Goal: Information Seeking & Learning: Learn about a topic

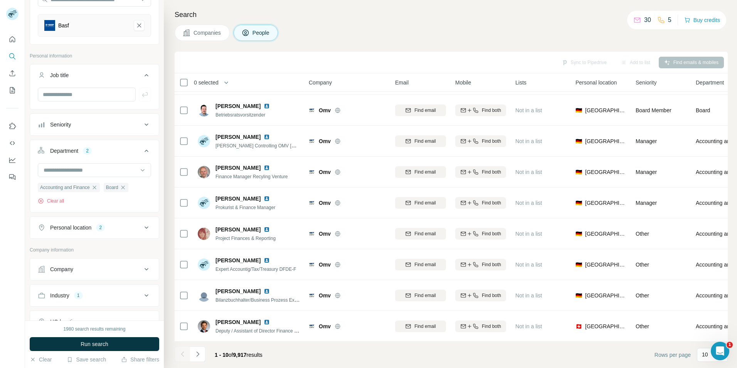
scroll to position [87, 0]
click at [97, 97] on input "text" at bounding box center [87, 95] width 98 height 14
type input "**********"
click at [127, 192] on div "Board" at bounding box center [116, 187] width 25 height 9
click at [98, 187] on icon "button" at bounding box center [94, 188] width 6 height 6
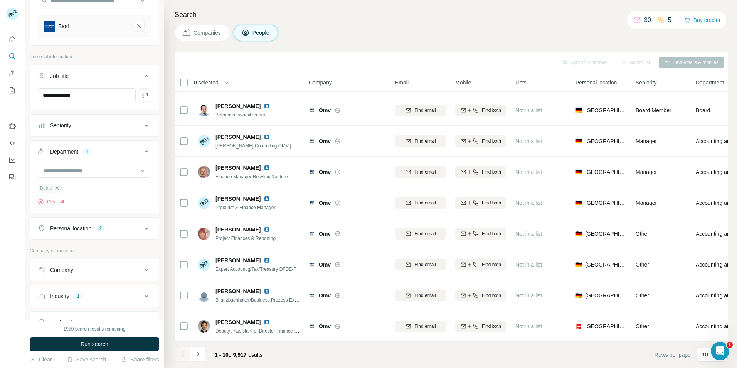
click at [59, 188] on icon "button" at bounding box center [57, 188] width 6 height 6
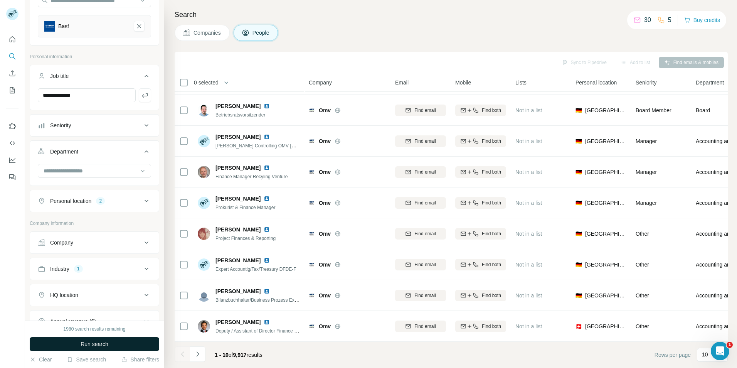
click at [84, 345] on span "Run search" at bounding box center [95, 344] width 28 height 8
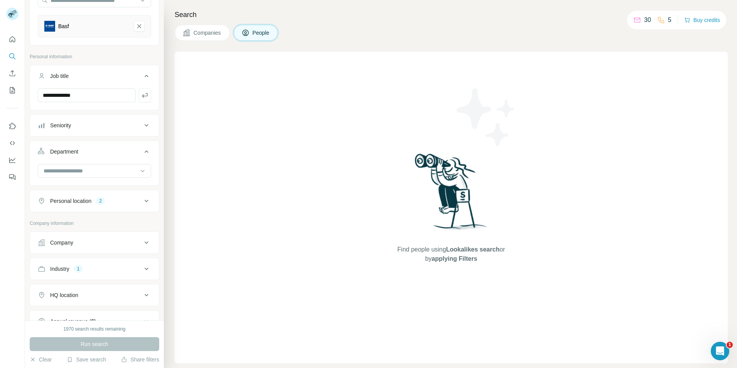
click at [120, 267] on div "Industry 1" at bounding box center [90, 269] width 104 height 8
click at [74, 305] on icon "button" at bounding box center [74, 305] width 6 height 6
click at [71, 347] on button "Run search" at bounding box center [95, 344] width 130 height 14
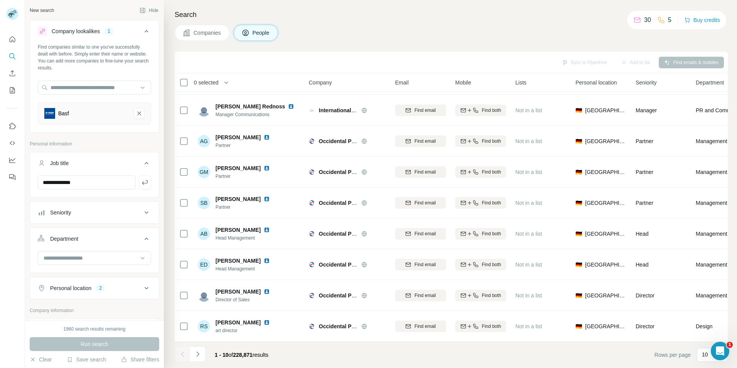
scroll to position [62, 0]
click at [216, 33] on span "Companies" at bounding box center [207, 33] width 28 height 8
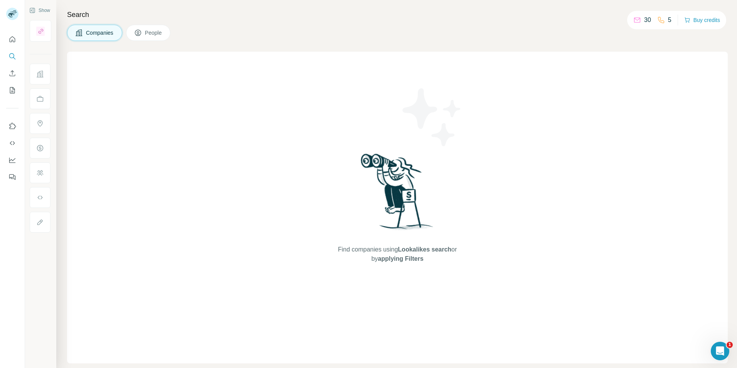
click at [163, 29] on button "People" at bounding box center [148, 33] width 45 height 16
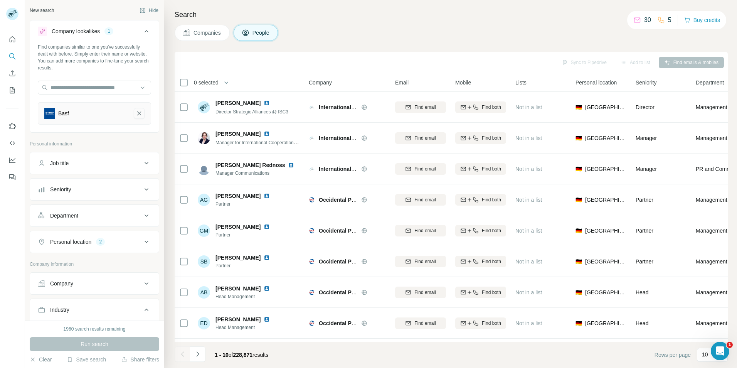
click at [136, 117] on icon "Basf-remove-button" at bounding box center [139, 113] width 7 height 8
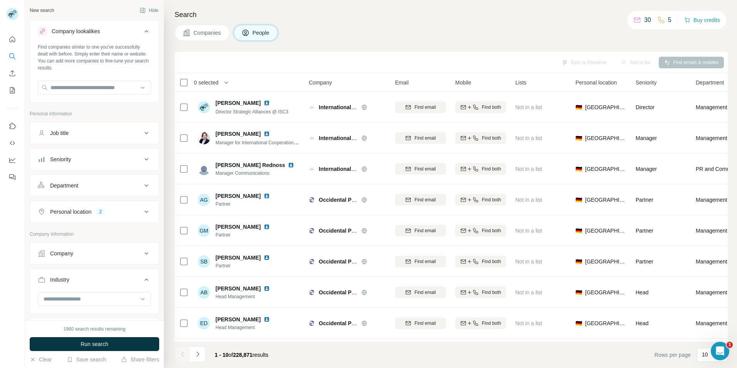
click at [116, 136] on div "Job title" at bounding box center [90, 133] width 104 height 8
click at [101, 154] on input "text" at bounding box center [87, 152] width 98 height 14
type input "**********"
click at [142, 237] on icon at bounding box center [146, 234] width 9 height 9
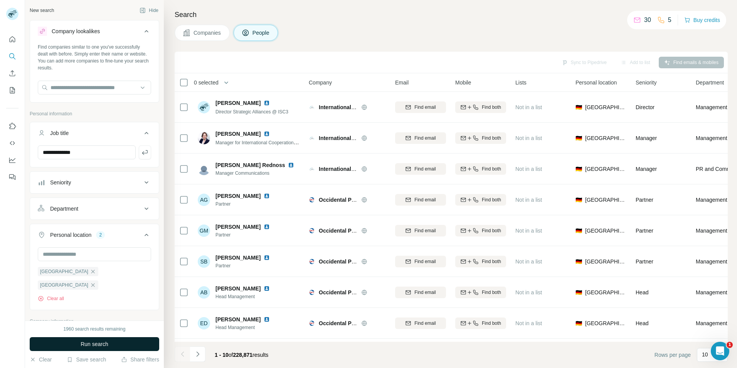
click at [98, 349] on button "Run search" at bounding box center [95, 344] width 130 height 14
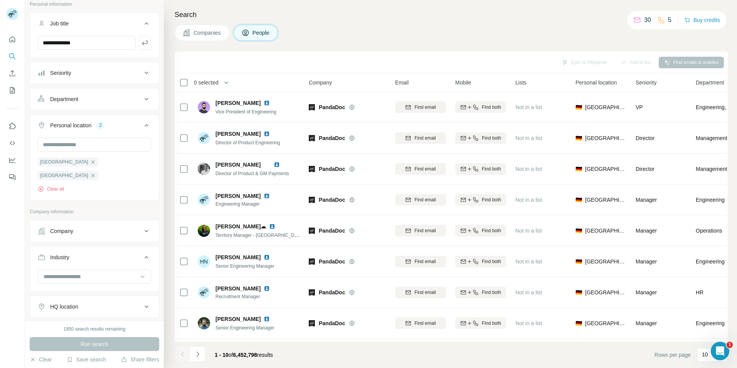
scroll to position [109, 0]
click at [139, 273] on icon at bounding box center [143, 277] width 8 height 8
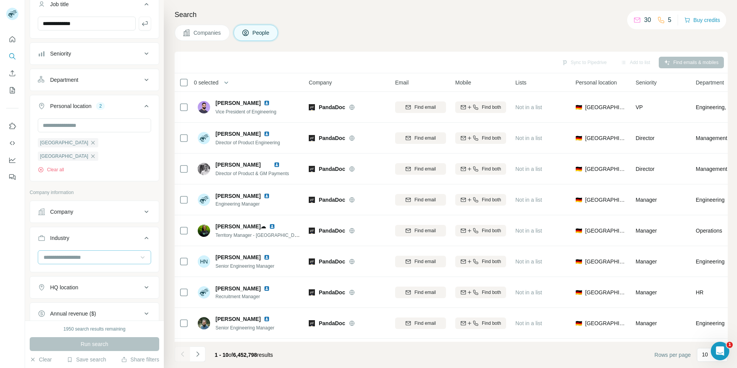
scroll to position [130, 0]
click at [112, 252] on input at bounding box center [90, 256] width 95 height 8
type input "*"
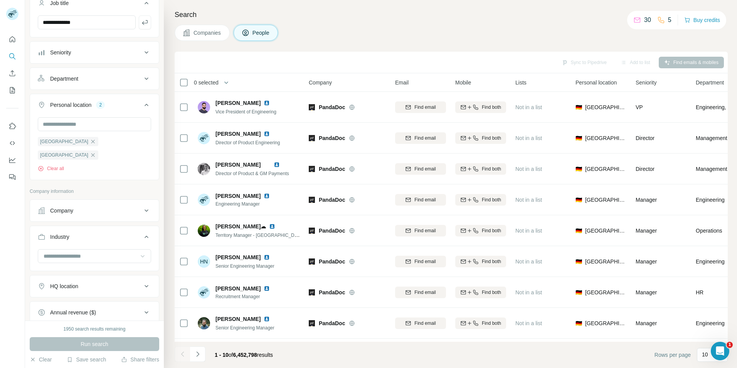
click at [140, 188] on p "Company information" at bounding box center [95, 191] width 130 height 7
click at [142, 206] on icon at bounding box center [146, 210] width 9 height 9
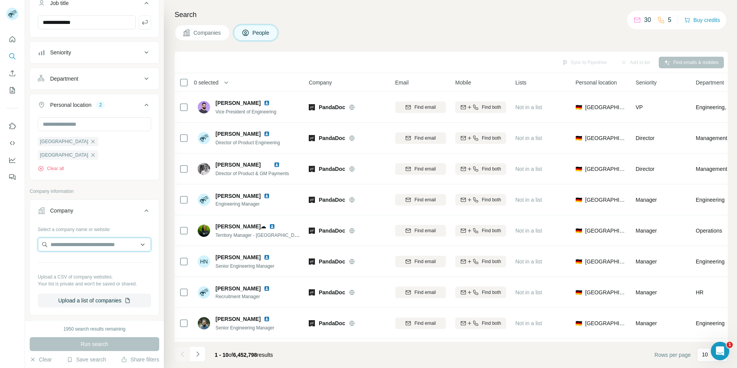
click at [112, 237] on input "text" at bounding box center [94, 244] width 113 height 14
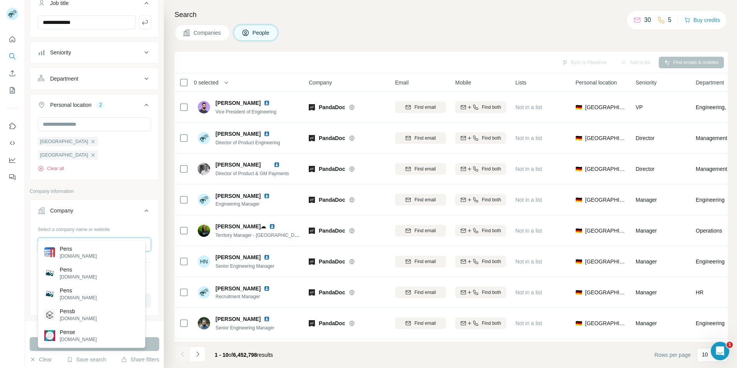
type input "*"
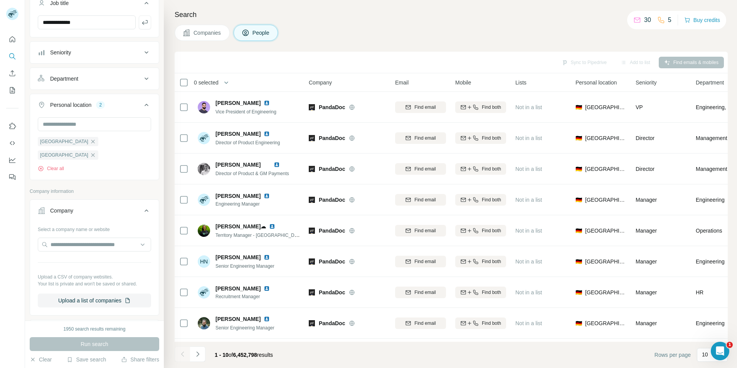
click at [111, 188] on p "Company information" at bounding box center [95, 191] width 130 height 7
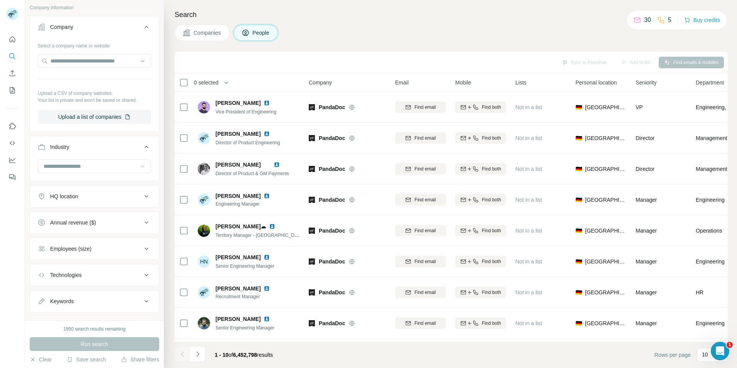
scroll to position [314, 0]
click at [108, 297] on div "Keywords" at bounding box center [90, 301] width 104 height 8
click at [99, 313] on input "text" at bounding box center [87, 320] width 98 height 14
type input "*"
type input "****"
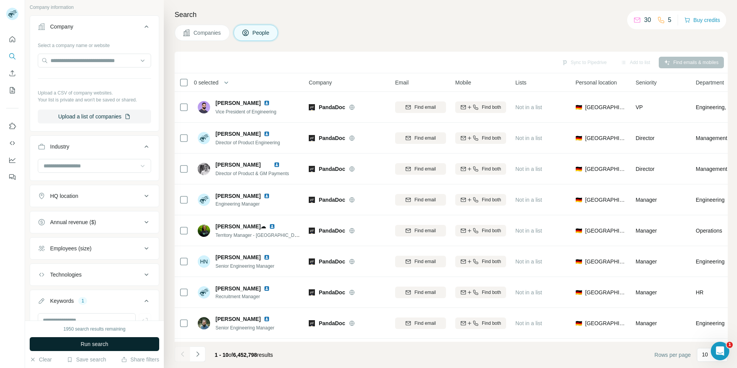
click at [101, 342] on span "Run search" at bounding box center [95, 344] width 28 height 8
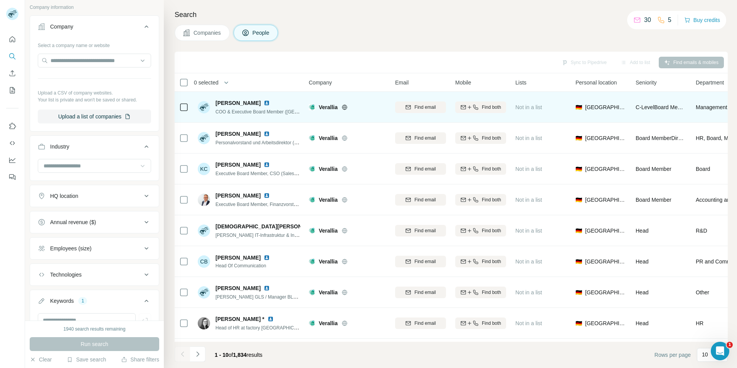
click at [340, 106] on div "Verallia" at bounding box center [352, 107] width 67 height 8
click at [313, 106] on img at bounding box center [312, 107] width 6 height 6
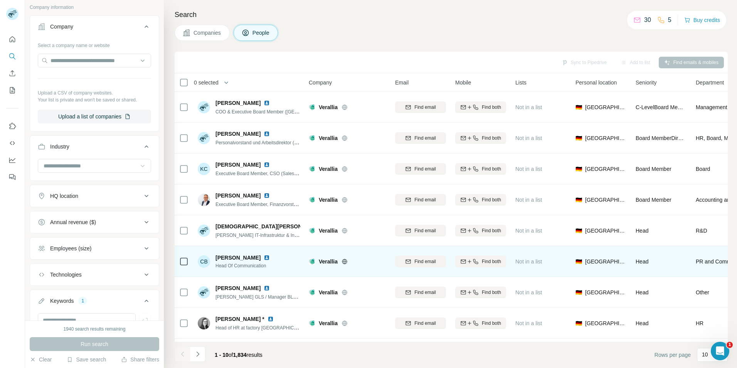
click at [344, 261] on icon at bounding box center [345, 261] width 6 height 6
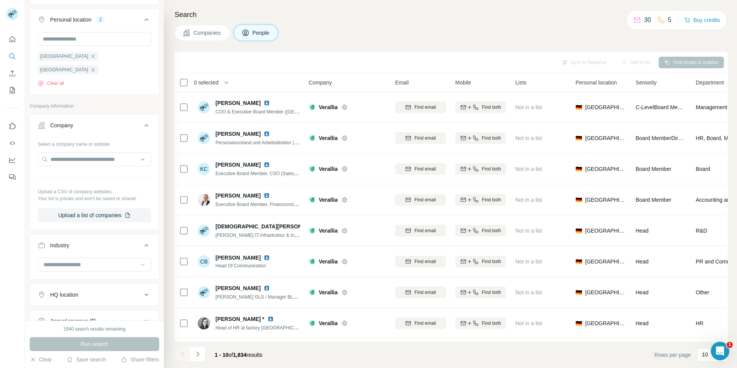
scroll to position [212, 0]
click at [93, 212] on button "Upload a list of companies" at bounding box center [94, 219] width 113 height 14
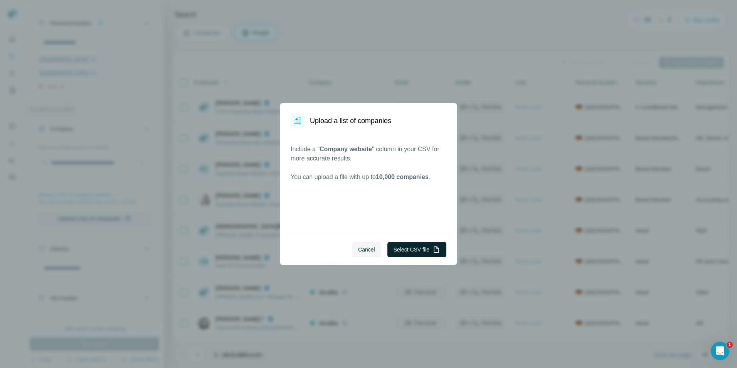
click at [427, 246] on button "Select CSV file" at bounding box center [416, 249] width 59 height 15
click at [416, 252] on button "Select CSV file" at bounding box center [416, 249] width 59 height 15
click at [354, 252] on button "Cancel" at bounding box center [366, 249] width 29 height 15
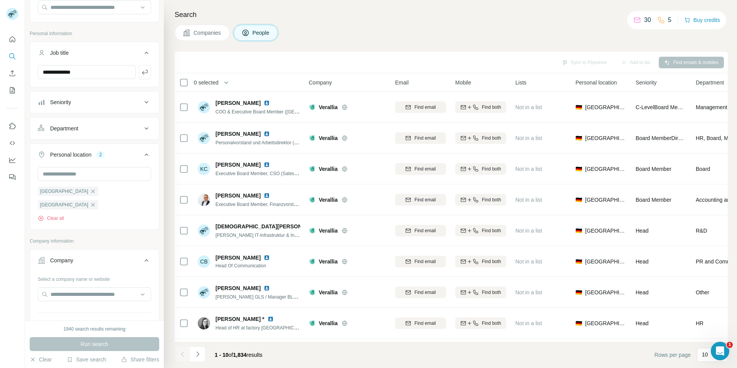
scroll to position [79, 0]
drag, startPoint x: 157, startPoint y: 108, endPoint x: 159, endPoint y: 119, distance: 11.3
click at [159, 119] on div "**********" at bounding box center [94, 160] width 139 height 320
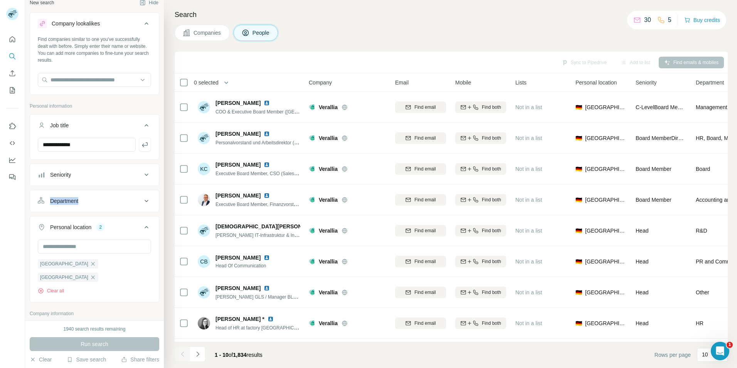
scroll to position [15, 0]
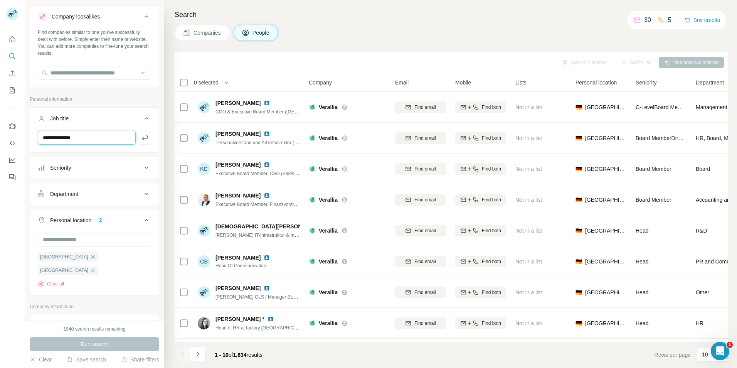
click at [119, 135] on input "**********" at bounding box center [87, 138] width 98 height 14
click at [90, 255] on icon "button" at bounding box center [93, 257] width 6 height 6
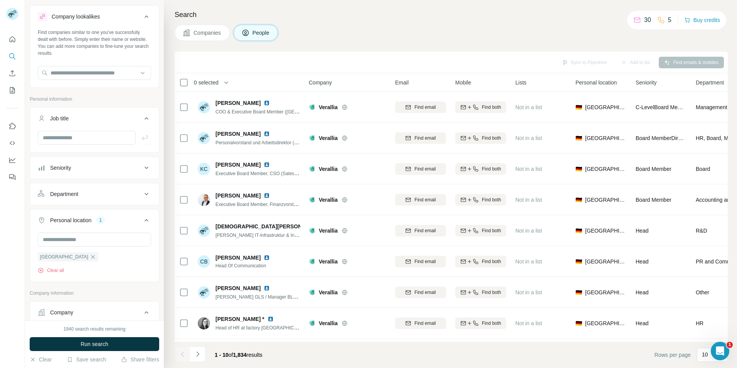
click at [90, 257] on icon "button" at bounding box center [93, 257] width 6 height 6
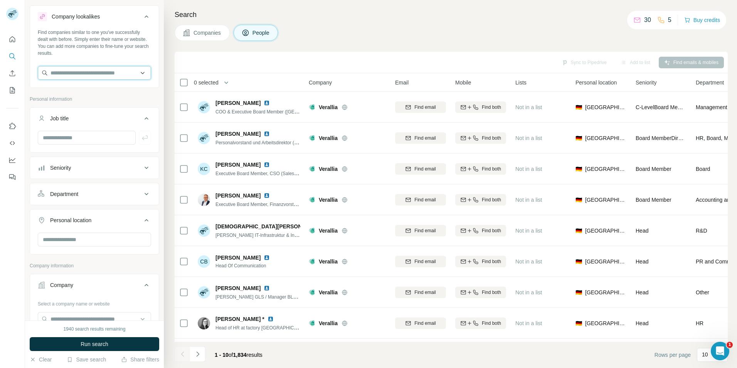
click at [90, 71] on input "text" at bounding box center [94, 73] width 113 height 14
type input "*"
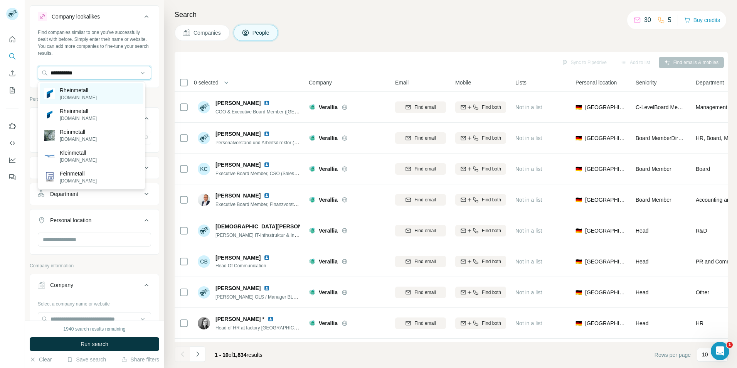
type input "**********"
click at [87, 91] on p "Rheinmetall" at bounding box center [78, 90] width 37 height 8
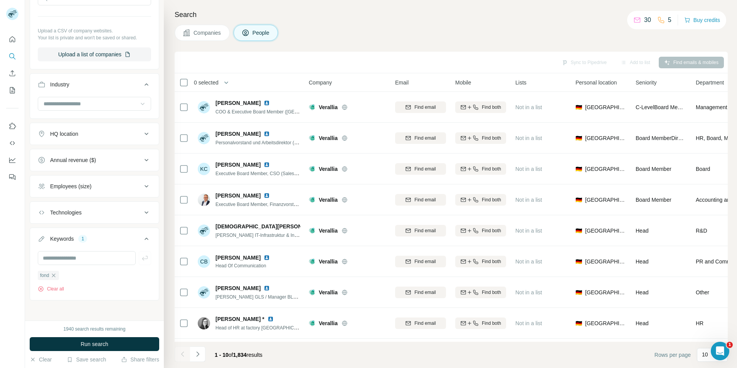
scroll to position [367, 0]
click at [54, 274] on icon "button" at bounding box center [53, 274] width 6 height 6
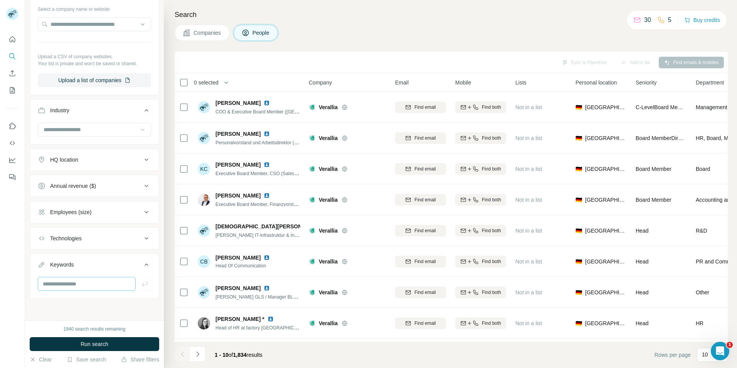
scroll to position [339, 0]
click at [91, 348] on button "Run search" at bounding box center [95, 344] width 130 height 14
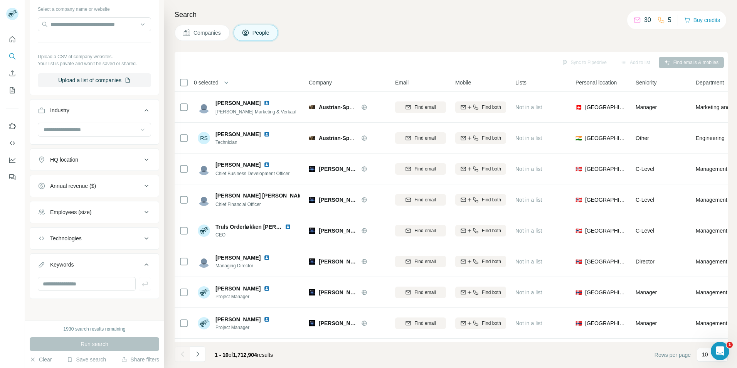
click at [207, 32] on span "Companies" at bounding box center [207, 33] width 28 height 8
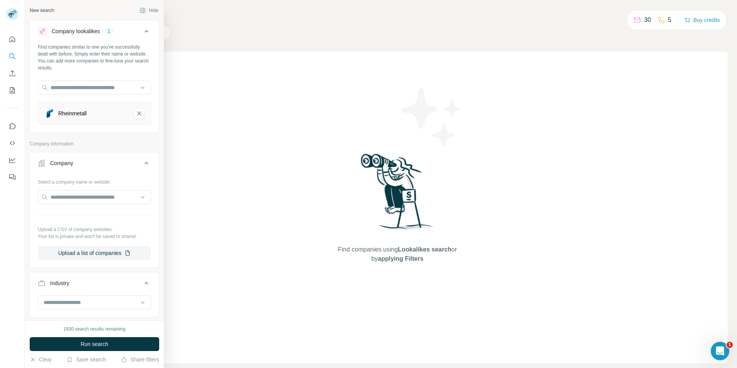
click at [39, 77] on div "Find companies similar to one you've successfully dealt with before. Simply ent…" at bounding box center [94, 87] width 129 height 87
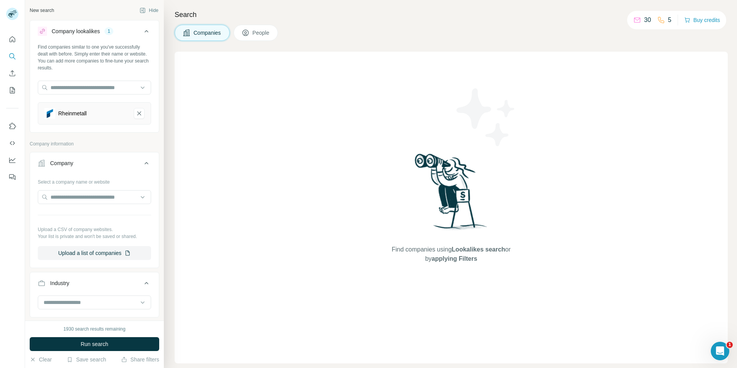
click at [262, 28] on button "People" at bounding box center [256, 33] width 45 height 16
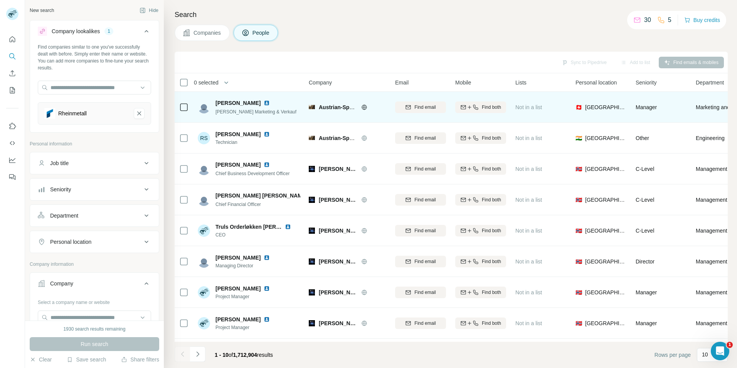
click at [346, 107] on span "Austrian-Spanish Cooperative Development" at bounding box center [375, 107] width 113 height 6
drag, startPoint x: 346, startPoint y: 107, endPoint x: 366, endPoint y: 109, distance: 20.2
click at [366, 109] on div "Austrian-Spanish Cooperative Development" at bounding box center [352, 107] width 67 height 8
click at [366, 109] on icon at bounding box center [364, 107] width 6 height 6
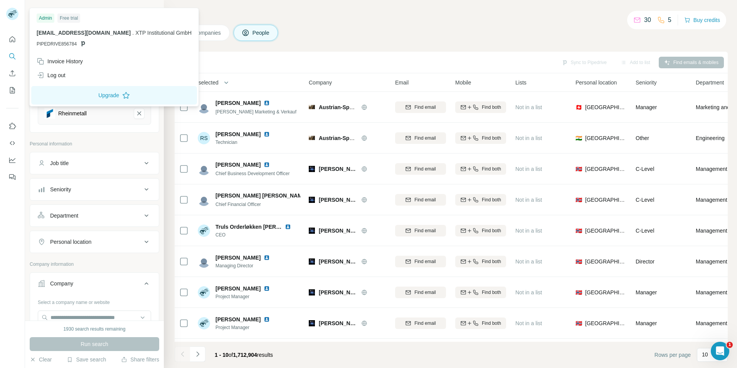
click at [10, 16] on icon at bounding box center [11, 15] width 6 height 4
click at [8, 37] on button "Quick start" at bounding box center [12, 39] width 12 height 14
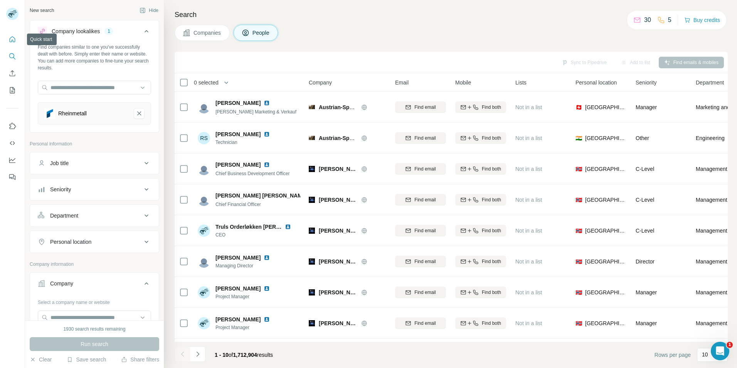
click at [8, 37] on button "Quick start" at bounding box center [12, 39] width 12 height 14
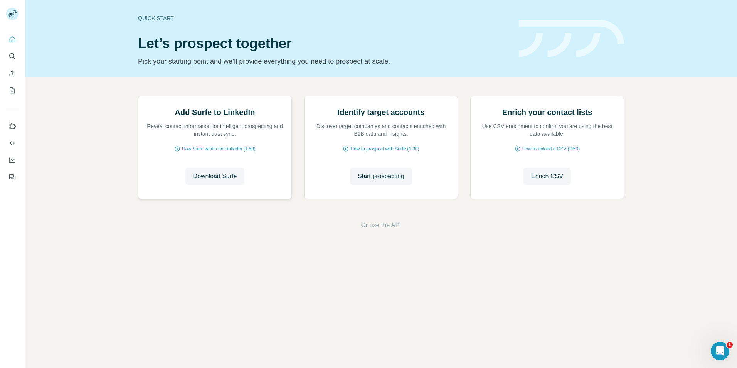
click at [223, 118] on h2 "Add Surfe to LinkedIn" at bounding box center [215, 112] width 80 height 11
click at [225, 181] on span "Download Surfe" at bounding box center [215, 176] width 44 height 9
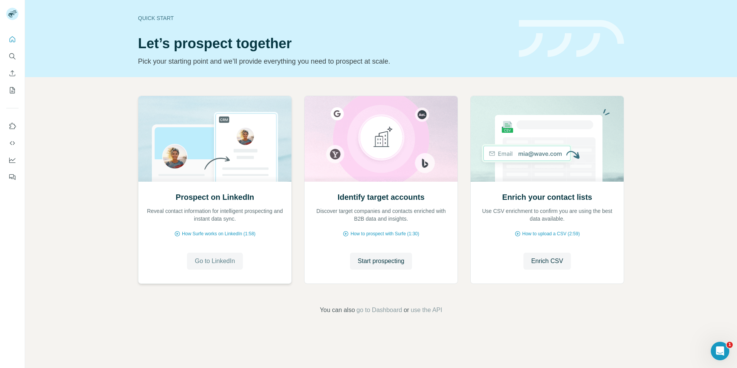
click at [217, 266] on button "Go to LinkedIn" at bounding box center [215, 260] width 56 height 17
click at [383, 265] on span "Start prospecting" at bounding box center [381, 260] width 47 height 9
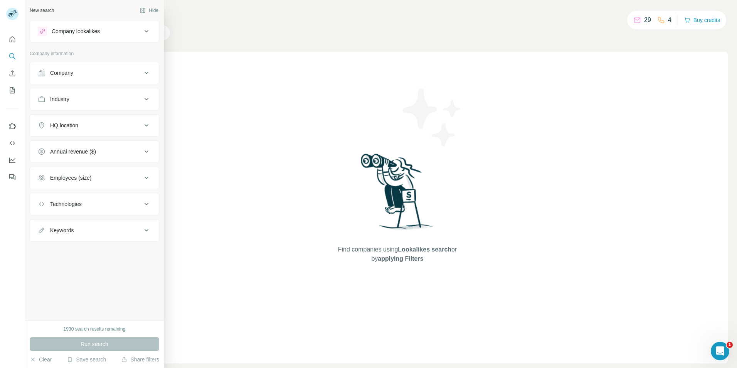
click at [146, 37] on button "Company lookalikes" at bounding box center [94, 31] width 129 height 19
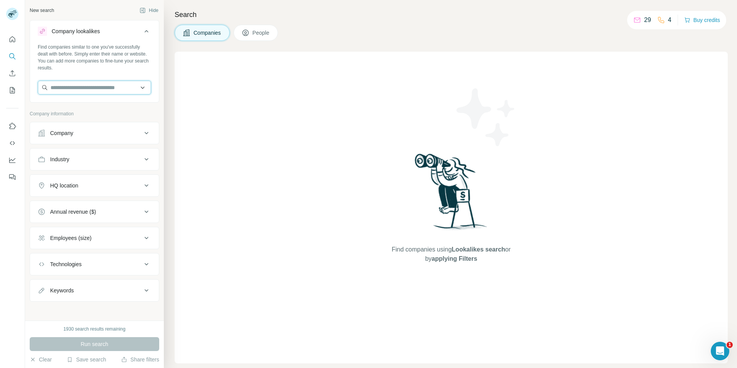
click at [132, 91] on input "text" at bounding box center [94, 88] width 113 height 14
click at [140, 86] on input "text" at bounding box center [94, 88] width 113 height 14
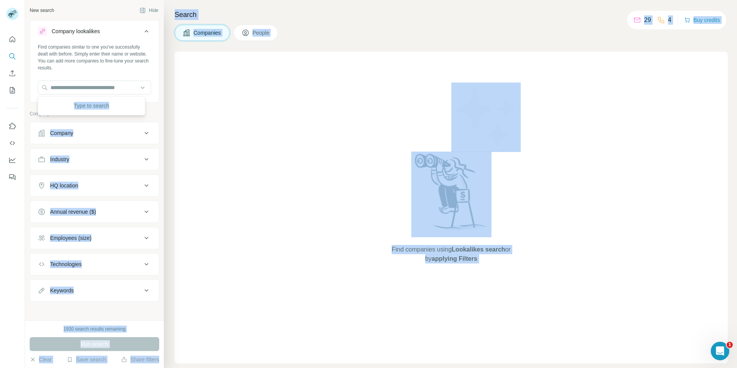
drag, startPoint x: 130, startPoint y: 109, endPoint x: 134, endPoint y: 120, distance: 11.3
click at [134, 120] on body "New search Hide Company lookalikes Find companies similar to one you've success…" at bounding box center [368, 184] width 737 height 368
drag, startPoint x: 134, startPoint y: 120, endPoint x: 141, endPoint y: 117, distance: 8.3
click at [141, 117] on div "Company information" at bounding box center [95, 116] width 130 height 12
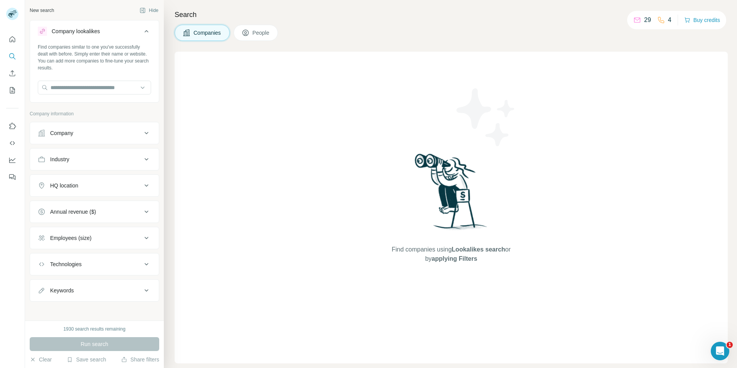
click at [141, 127] on button "Company" at bounding box center [94, 133] width 129 height 19
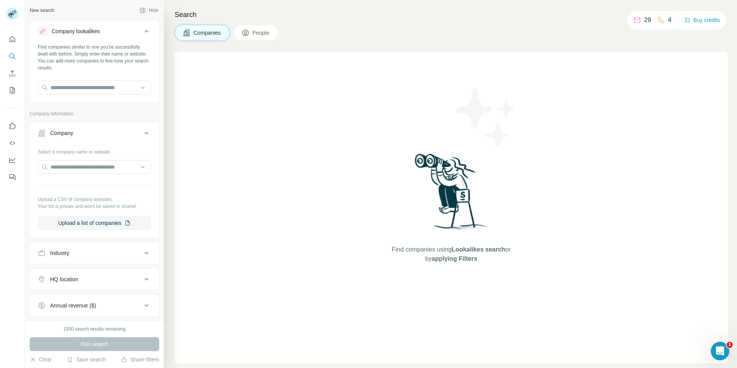
click at [141, 127] on button "Company" at bounding box center [94, 135] width 129 height 22
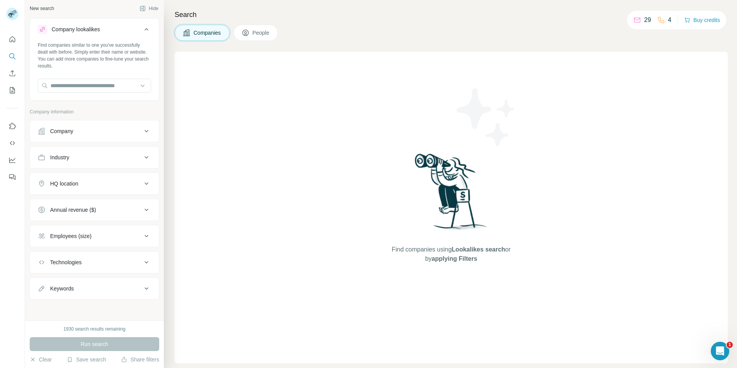
scroll to position [3, 0]
click at [133, 132] on div "Company" at bounding box center [90, 130] width 104 height 8
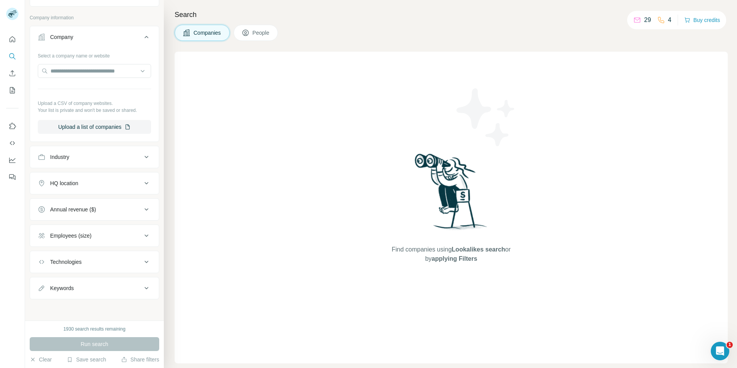
scroll to position [96, 0]
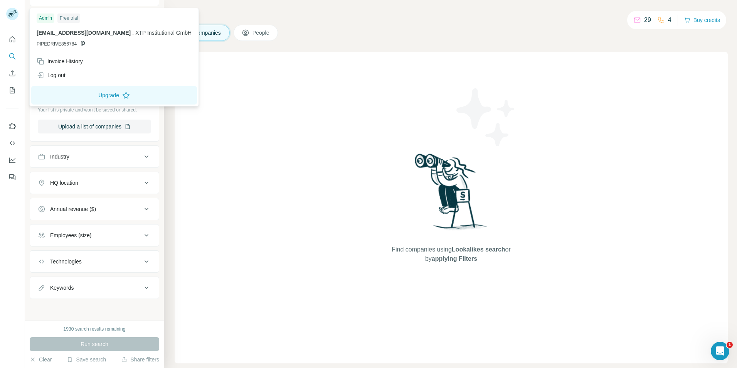
click at [13, 15] on rect at bounding box center [12, 14] width 12 height 12
click at [16, 41] on button "Quick start" at bounding box center [12, 39] width 12 height 14
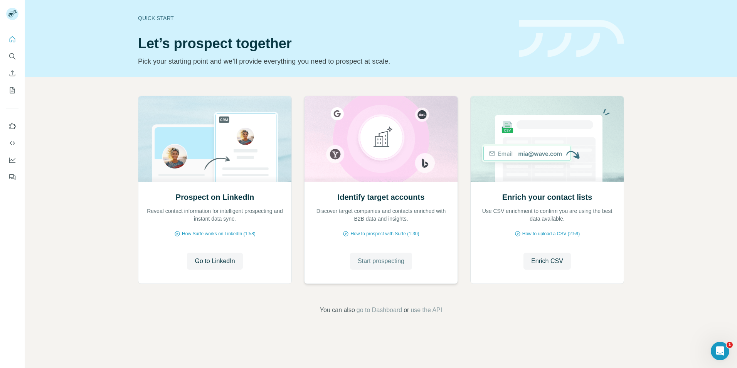
click at [386, 262] on span "Start prospecting" at bounding box center [381, 260] width 47 height 9
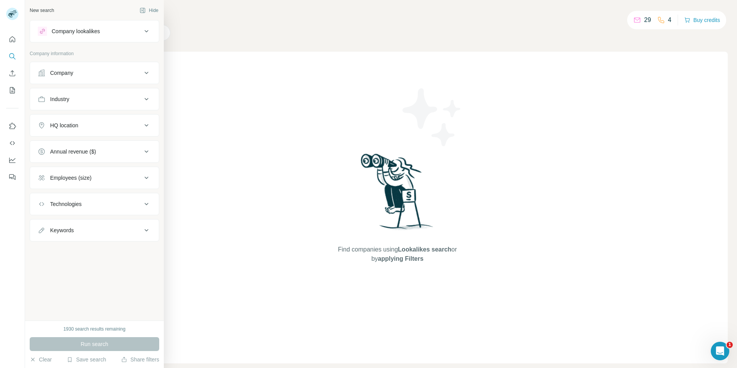
click at [139, 35] on div "Company lookalikes" at bounding box center [90, 31] width 104 height 9
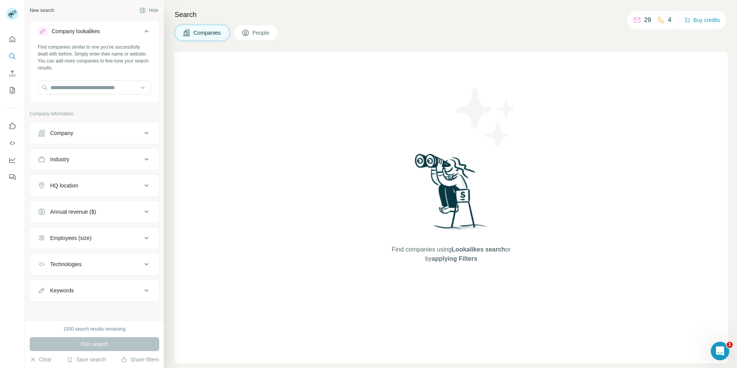
click at [137, 140] on button "Company" at bounding box center [94, 133] width 129 height 19
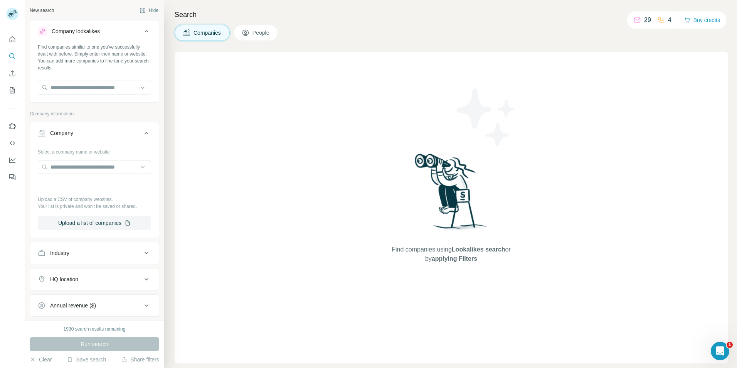
click at [137, 140] on button "Company" at bounding box center [94, 135] width 129 height 22
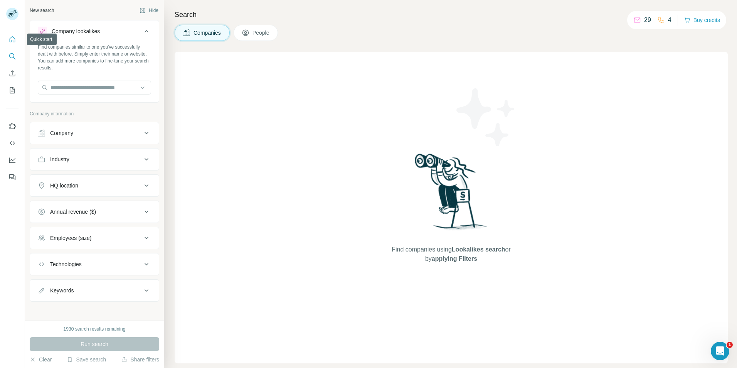
click at [7, 41] on button "Quick start" at bounding box center [12, 39] width 12 height 14
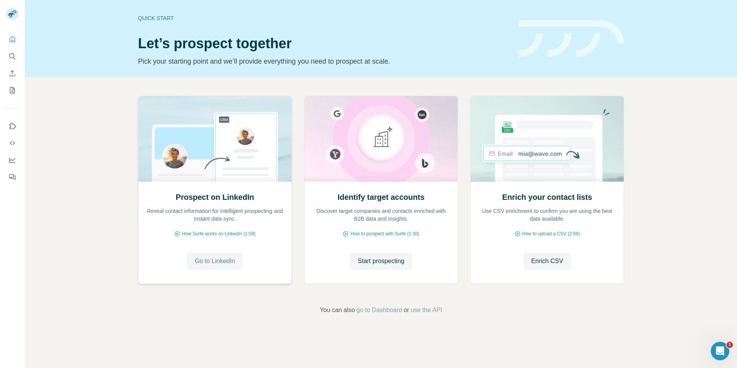
click at [227, 259] on span "Go to LinkedIn" at bounding box center [215, 260] width 40 height 9
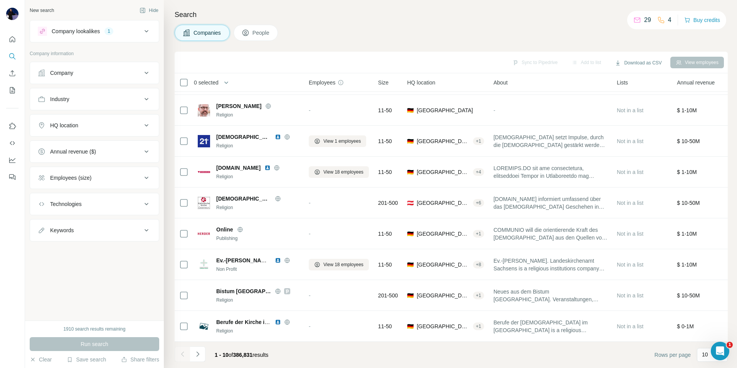
scroll to position [62, 0]
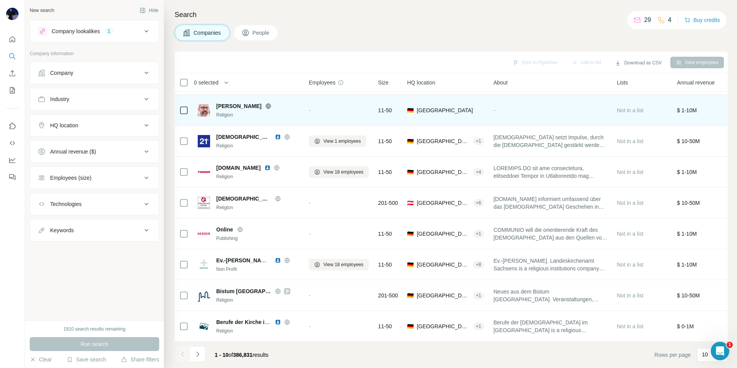
click at [265, 103] on icon at bounding box center [268, 106] width 6 height 6
click at [201, 106] on img at bounding box center [204, 110] width 12 height 12
click at [693, 111] on div "$ 1-10M" at bounding box center [702, 109] width 51 height 21
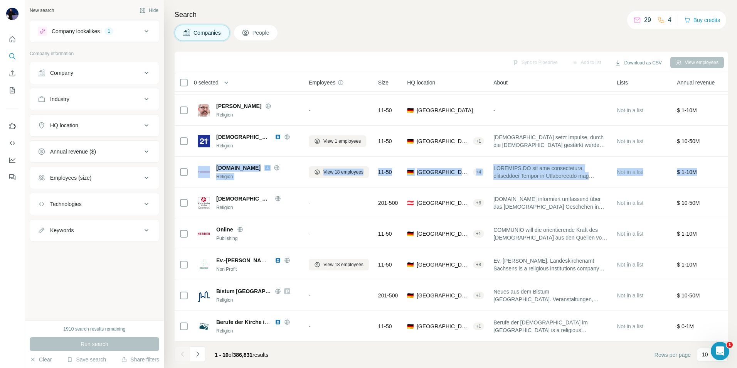
drag, startPoint x: 725, startPoint y: 163, endPoint x: 724, endPoint y: 168, distance: 5.9
click at [724, 168] on div "Search Companies People Sync to Pipedrive Add to list Download as CSV View empl…" at bounding box center [450, 184] width 573 height 368
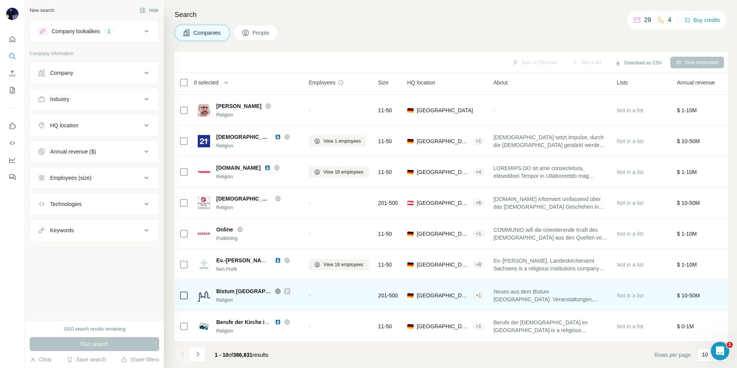
click at [275, 288] on icon at bounding box center [278, 291] width 6 height 6
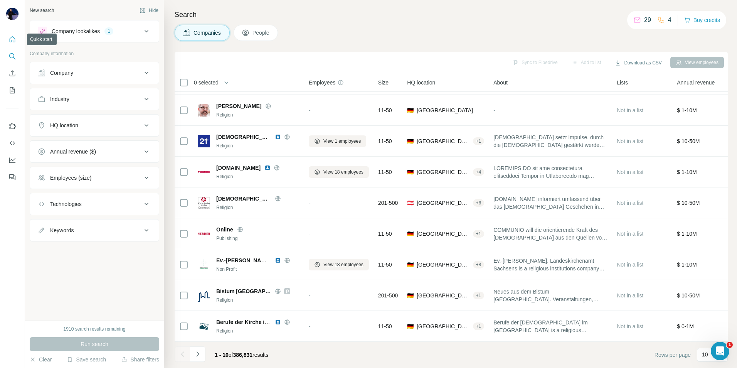
click at [11, 44] on button "Quick start" at bounding box center [12, 39] width 12 height 14
